Goal: Transaction & Acquisition: Purchase product/service

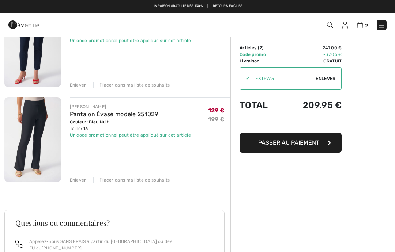
scroll to position [82, 0]
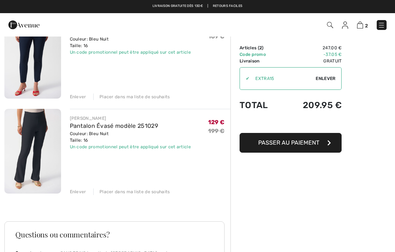
click at [304, 145] on span "Passer au paiement" at bounding box center [288, 142] width 61 height 7
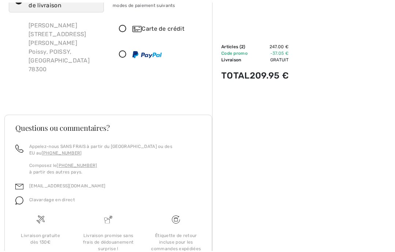
scroll to position [64, 0]
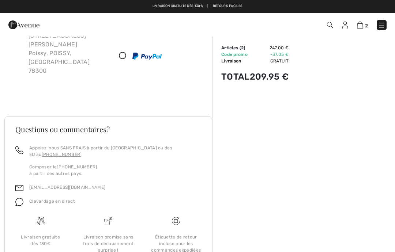
click at [328, 207] on div "Sommaire Description Articles ( 2 ) 247.00 € Code promo -37.05 € Livraison Grat…" at bounding box center [303, 141] width 183 height 338
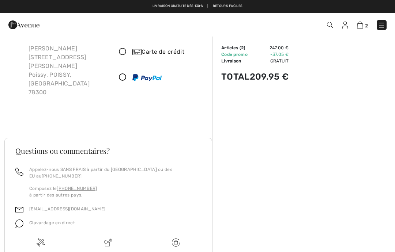
scroll to position [0, 0]
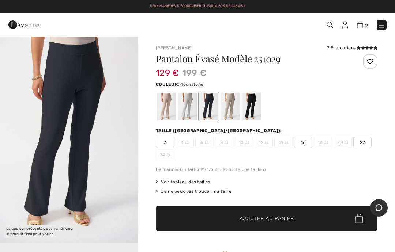
click at [233, 108] on div at bounding box center [230, 106] width 19 height 27
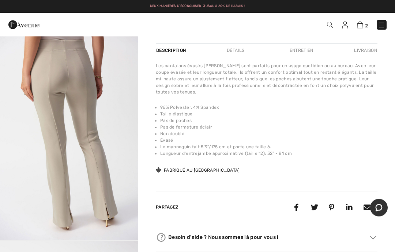
scroll to position [234, 0]
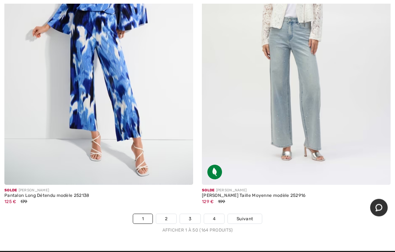
scroll to position [8155, 0]
click at [191, 214] on link "3" at bounding box center [190, 219] width 20 height 10
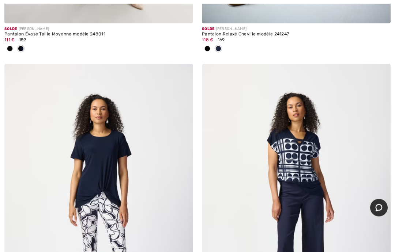
scroll to position [5023, 0]
